Goal: Find specific page/section: Find specific page/section

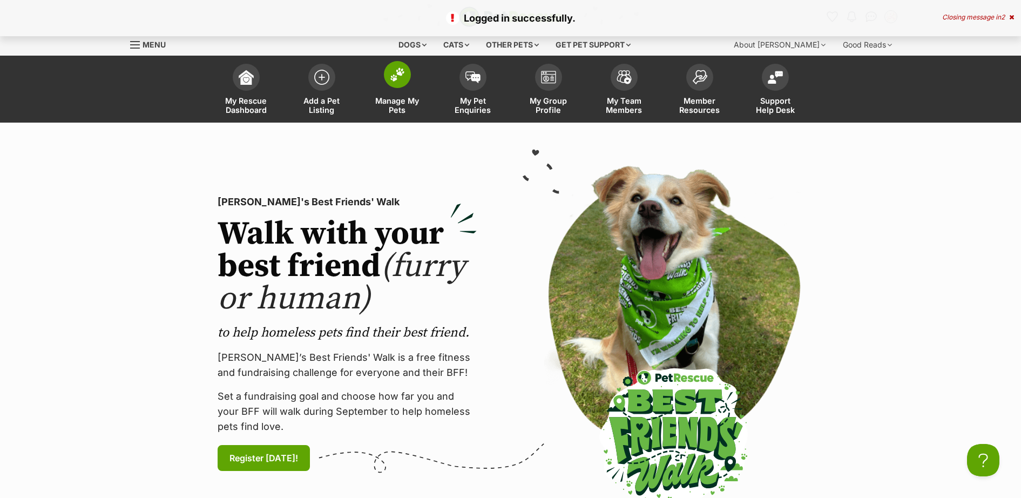
click at [403, 77] on img at bounding box center [397, 74] width 15 height 14
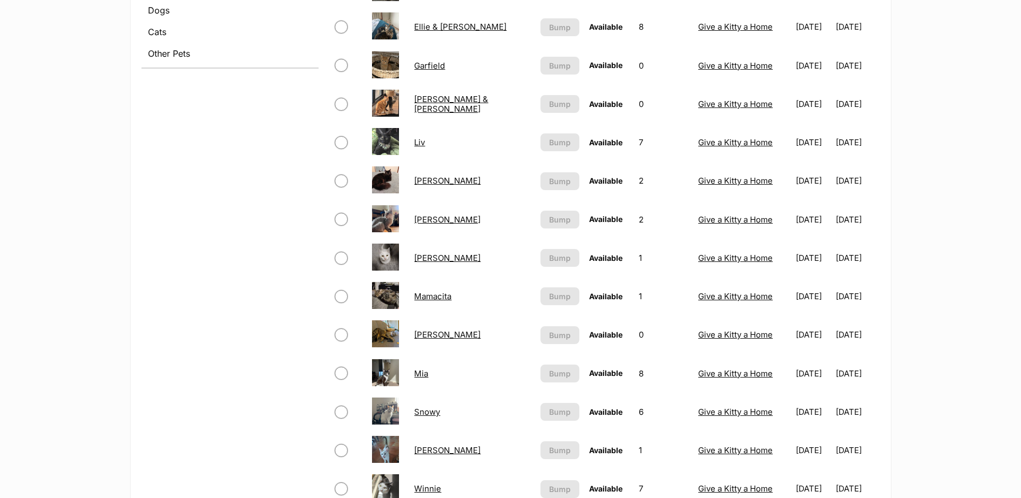
scroll to position [630, 0]
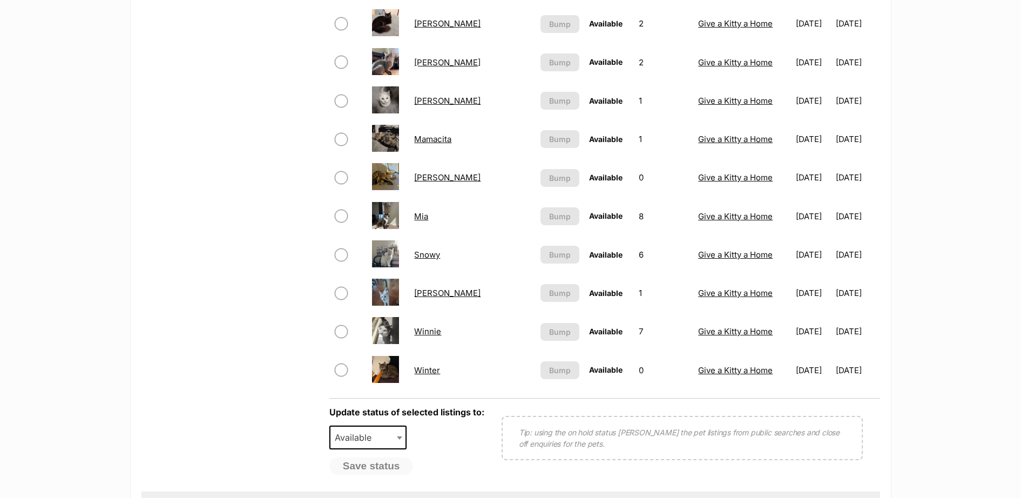
click at [431, 174] on link "[PERSON_NAME]" at bounding box center [447, 177] width 66 height 10
